Goal: Find specific page/section: Find specific page/section

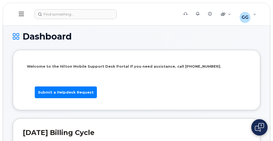
click at [83, 3] on div "Support Alerts Knowledge Base Quicklinks Suspend / Cancel Device Change SIM Car…" at bounding box center [137, 14] width 268 height 23
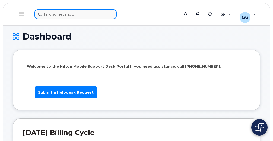
click at [75, 13] on div at bounding box center [105, 14] width 141 height 10
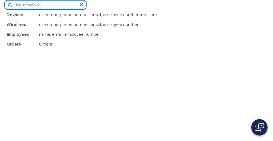
drag, startPoint x: 75, startPoint y: 13, endPoint x: 37, endPoint y: 3, distance: 39.4
paste input "8438778960"
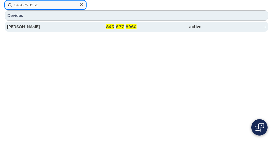
type input "8438778960"
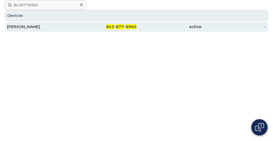
click at [112, 28] on span "843" at bounding box center [110, 26] width 8 height 5
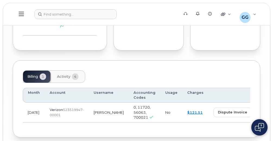
scroll to position [562, 0]
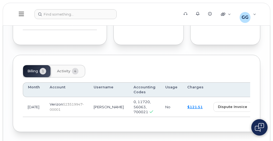
click at [261, 104] on span "view" at bounding box center [265, 106] width 8 height 5
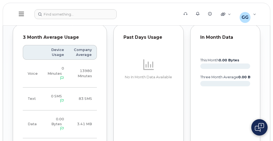
scroll to position [399, 0]
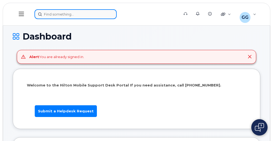
click at [59, 14] on div at bounding box center [105, 14] width 141 height 10
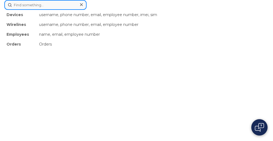
click at [22, 1] on input at bounding box center [45, 5] width 82 height 10
paste input "571.230.5867"
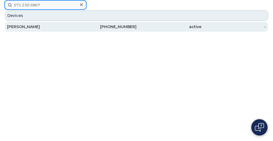
type input "571.230.5867"
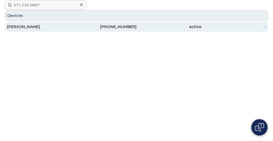
click at [26, 27] on div "[PERSON_NAME]" at bounding box center [39, 26] width 65 height 5
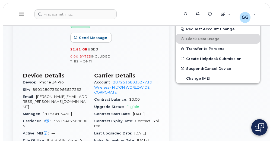
scroll to position [136, 0]
